Goal: Task Accomplishment & Management: Manage account settings

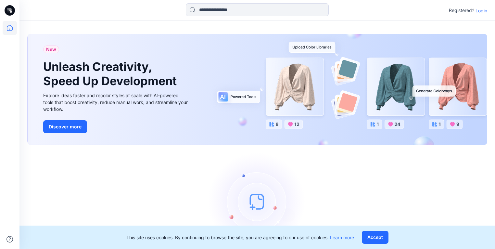
click at [482, 10] on p "Login" at bounding box center [481, 10] width 12 height 7
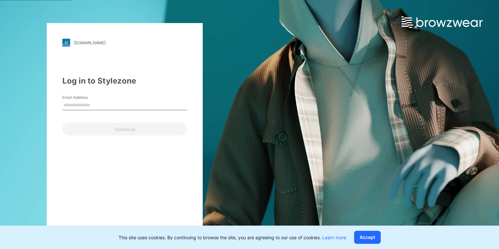
click at [83, 104] on input "Email Address" at bounding box center [124, 105] width 125 height 10
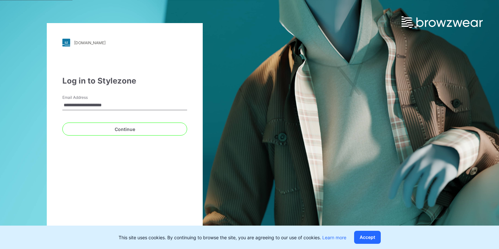
type input "**********"
click at [62, 122] on button "Continue" at bounding box center [124, 128] width 125 height 13
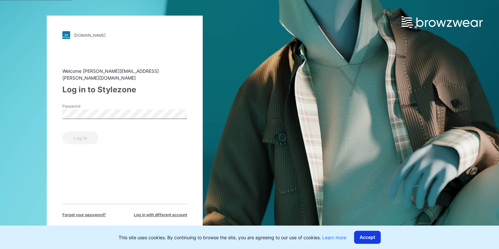
click at [369, 236] on button "Accept" at bounding box center [367, 236] width 27 height 13
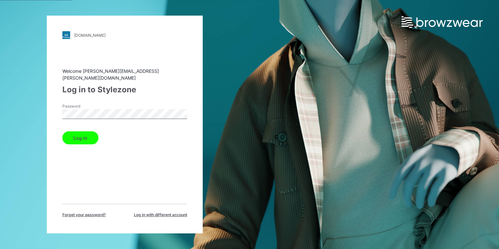
click at [89, 135] on button "Log in" at bounding box center [80, 137] width 36 height 13
